Goal: Navigation & Orientation: Find specific page/section

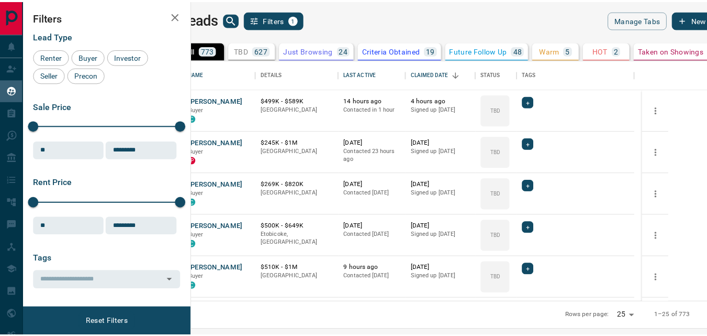
scroll to position [234, 509]
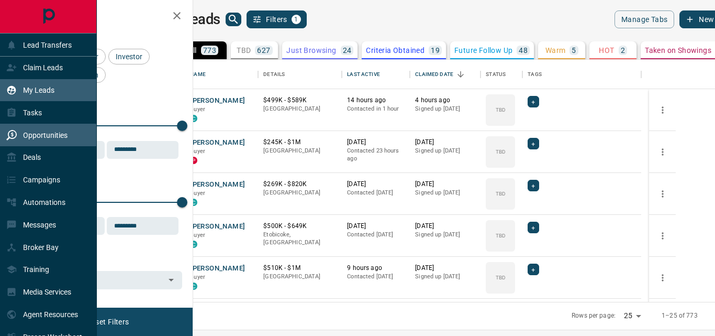
click at [38, 137] on p "Opportunities" at bounding box center [45, 135] width 44 height 8
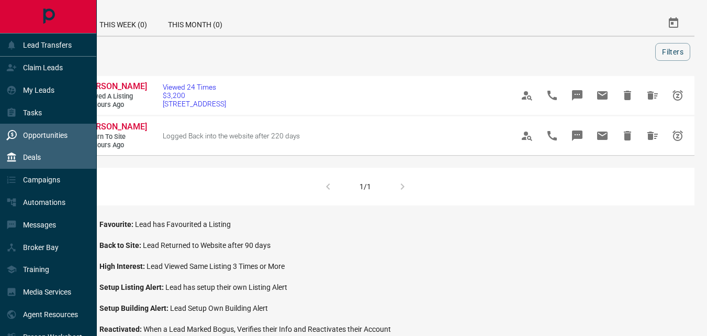
click at [30, 158] on p "Deals" at bounding box center [32, 157] width 18 height 8
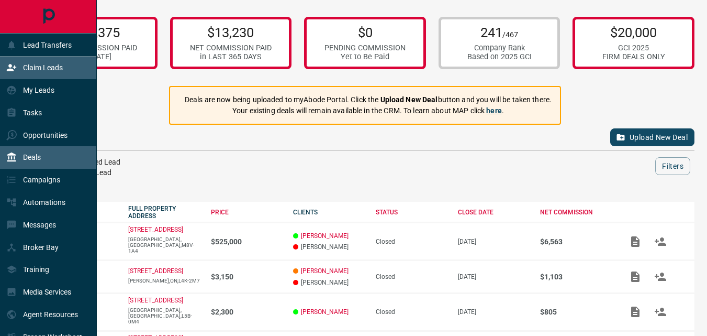
click at [41, 68] on p "Claim Leads" at bounding box center [43, 67] width 40 height 8
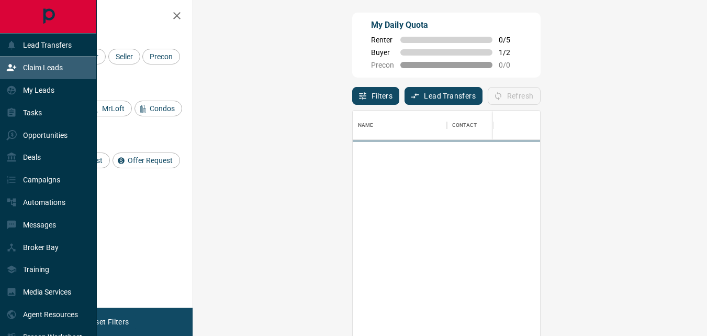
scroll to position [244, 484]
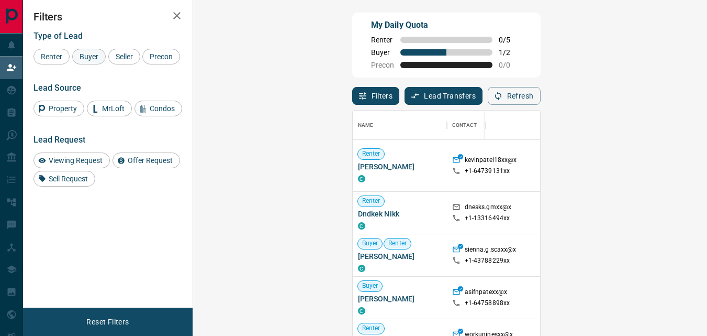
click at [85, 60] on span "Buyer" at bounding box center [89, 56] width 26 height 8
